Goal: Task Accomplishment & Management: Manage account settings

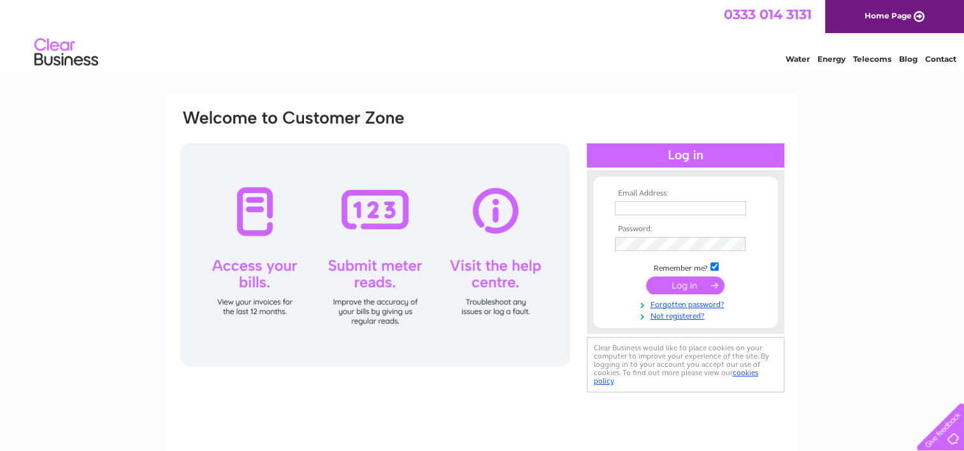
type input "rachel@njdoyne.co.uk"
click at [690, 281] on input "submit" at bounding box center [685, 286] width 78 height 18
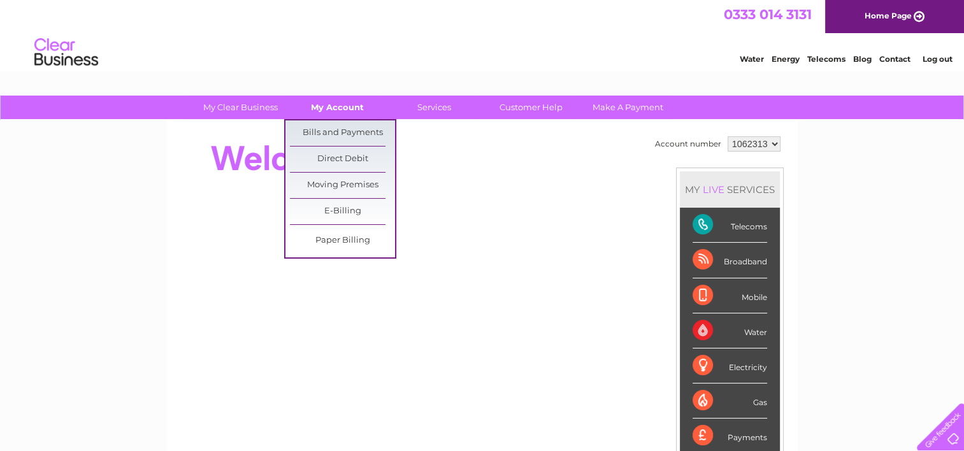
click at [348, 101] on link "My Account" at bounding box center [337, 108] width 105 height 24
click at [342, 129] on link "Bills and Payments" at bounding box center [342, 132] width 105 height 25
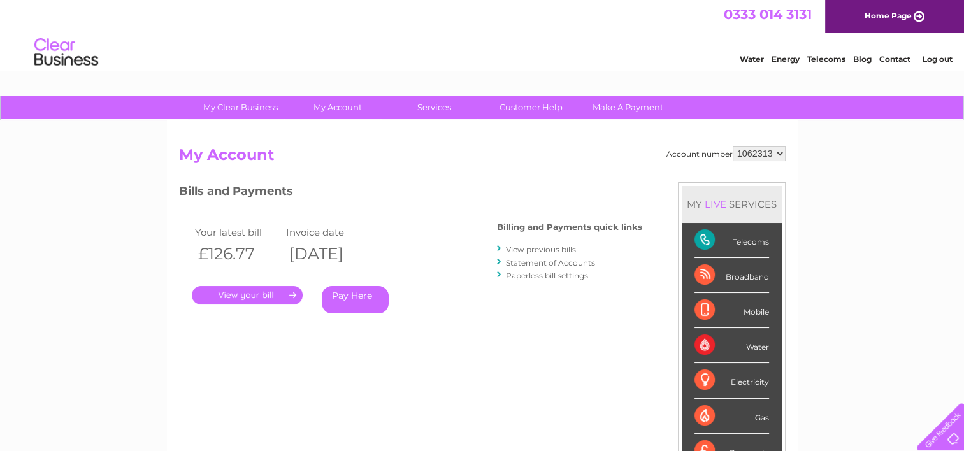
click at [257, 297] on link "." at bounding box center [247, 295] width 111 height 18
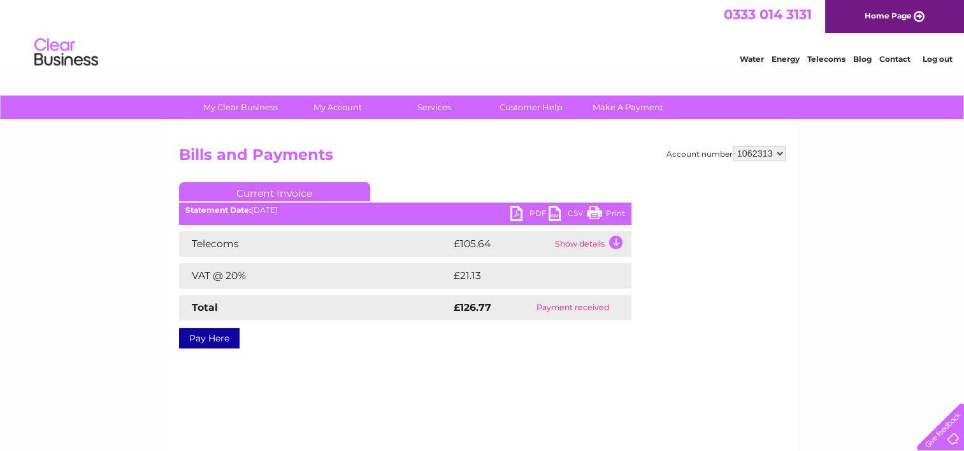
click at [533, 214] on link "PDF" at bounding box center [529, 215] width 38 height 18
